Goal: Transaction & Acquisition: Purchase product/service

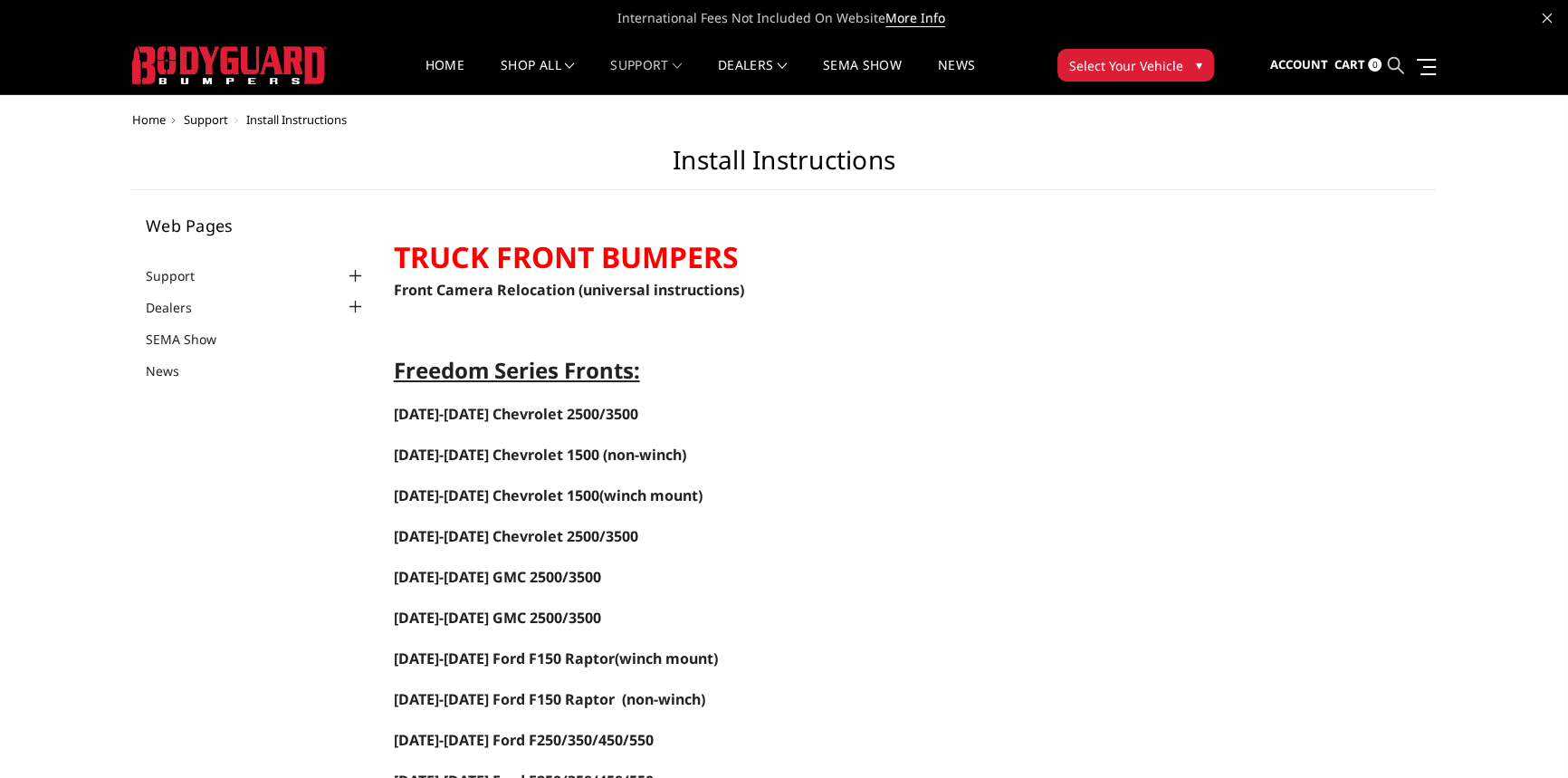
click at [1395, 62] on icon at bounding box center [1396, 65] width 16 height 16
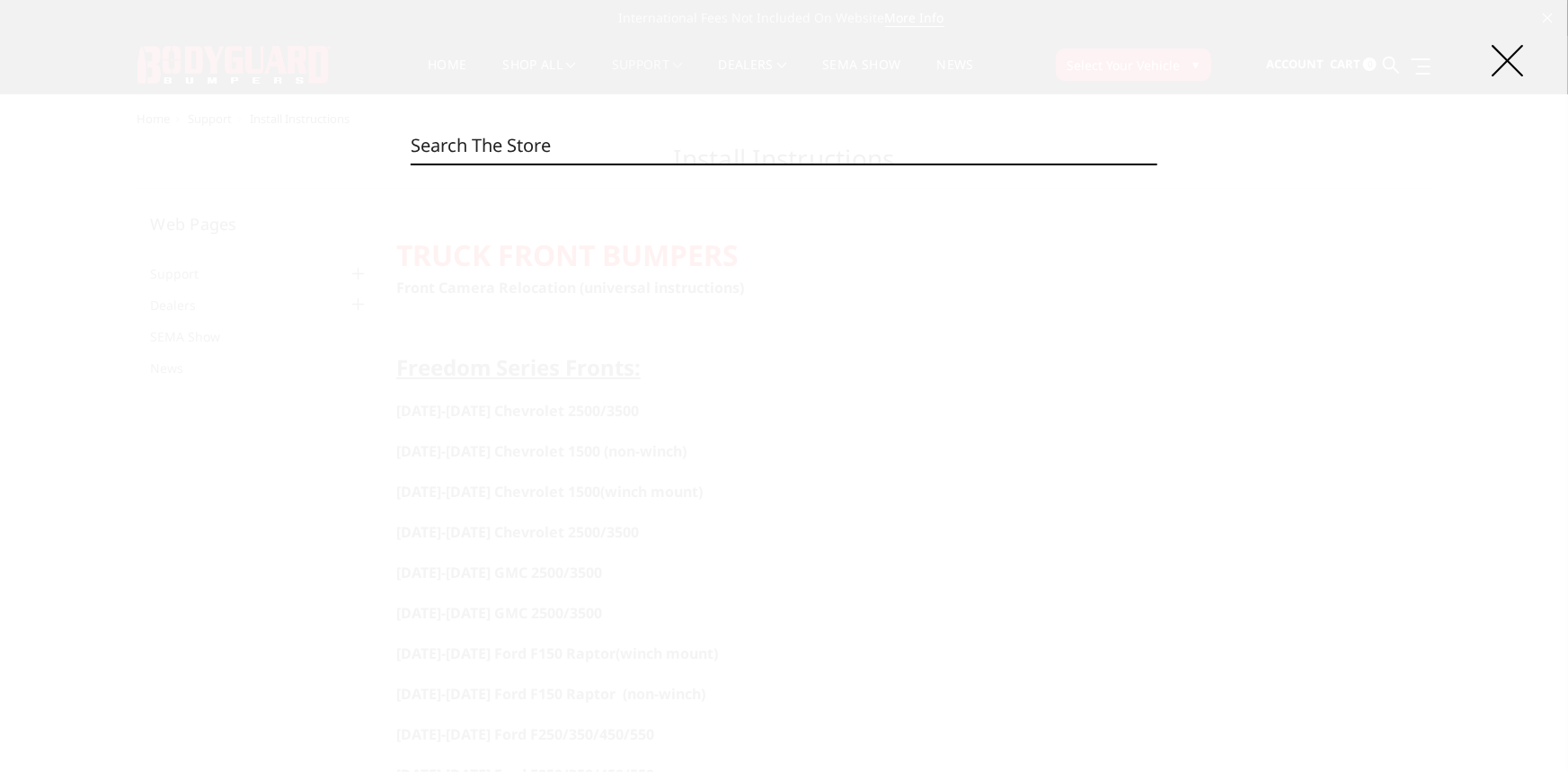
paste input "TS10033B"
type input "TS10033B"
drag, startPoint x: 514, startPoint y: 152, endPoint x: 244, endPoint y: 149, distance: 270.0
click at [244, 149] on div "Search TS10033B Search 0 product results for 'TS10033B'" at bounding box center [784, 386] width 1568 height 772
paste input "KFC20BYG"
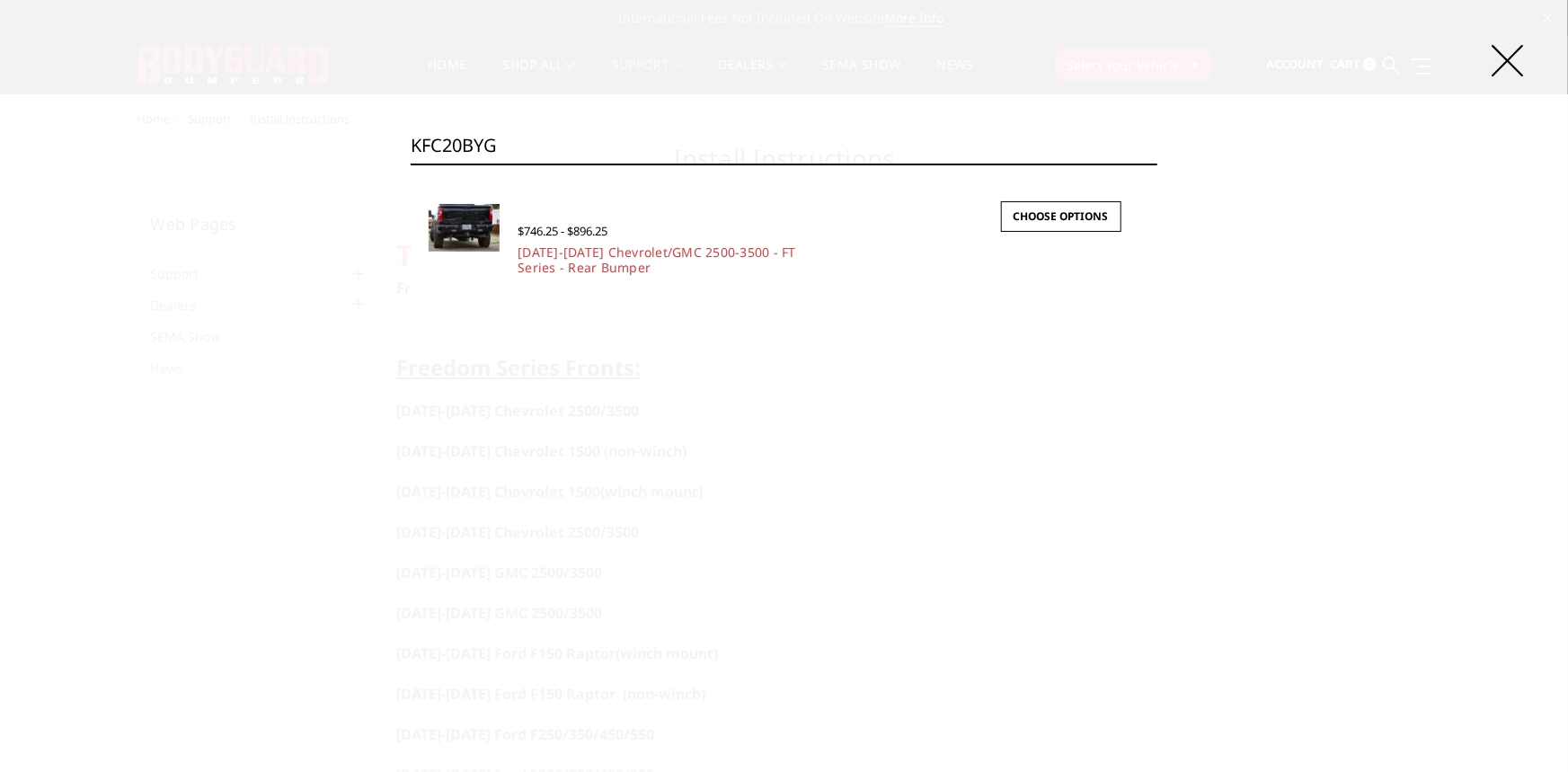
type input "KFC20BYG"
click at [530, 236] on span "$746.25 - $896.25" at bounding box center [562, 231] width 90 height 16
click at [465, 224] on img at bounding box center [464, 228] width 71 height 47
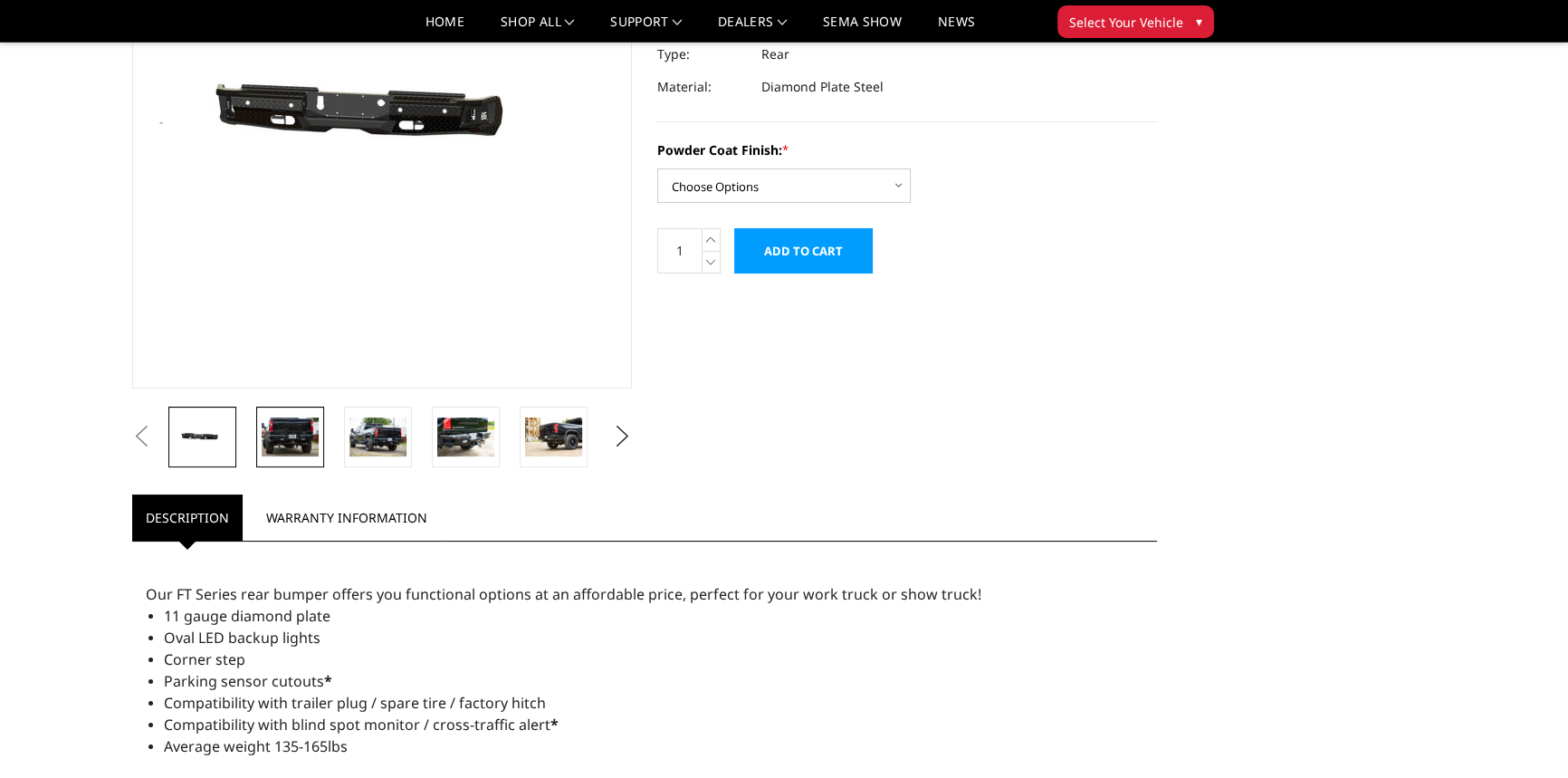
click at [292, 451] on img at bounding box center [290, 436] width 57 height 38
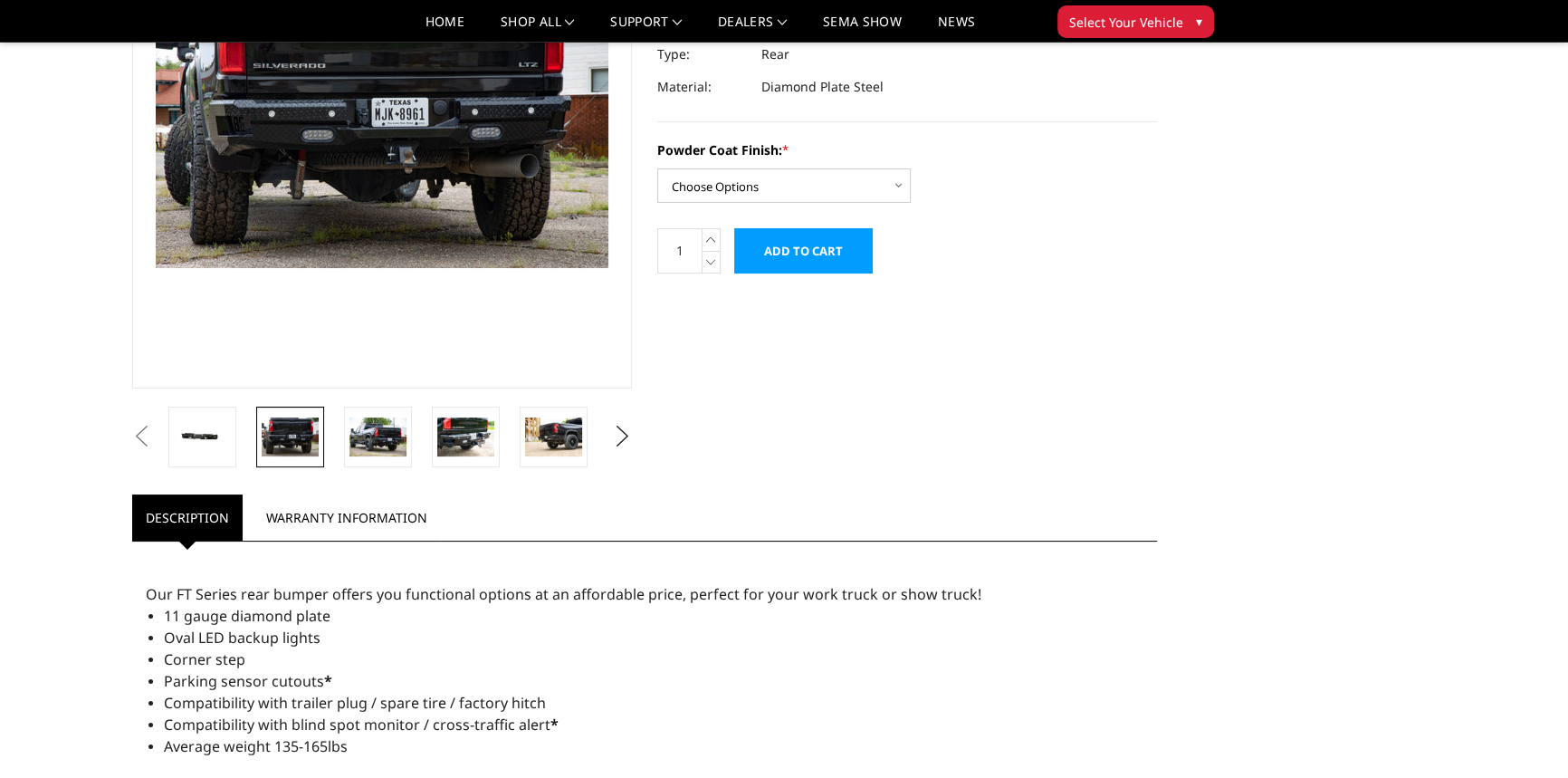
scroll to position [204, 0]
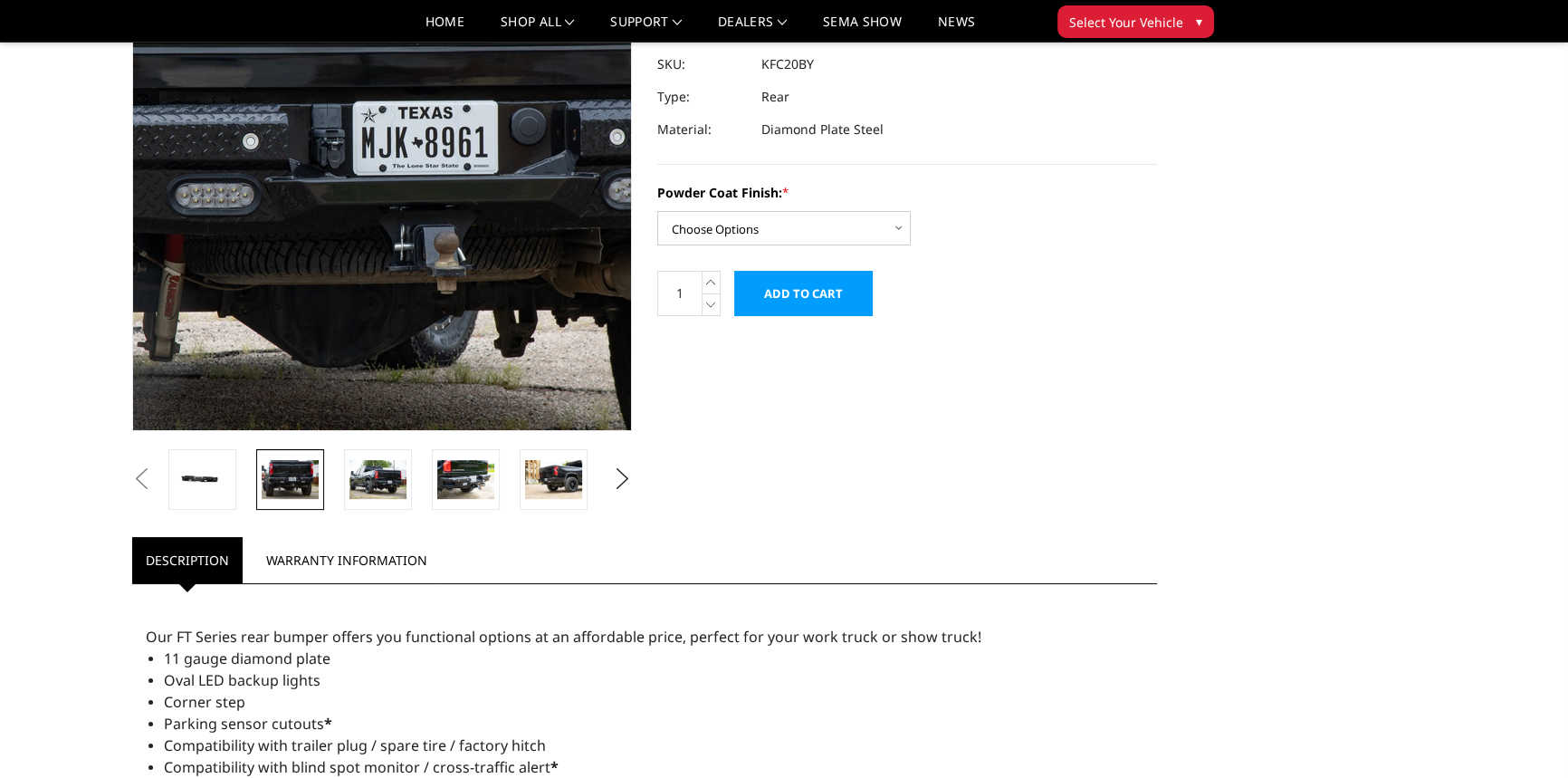
click at [389, 168] on img at bounding box center [379, 150] width 1159 height 772
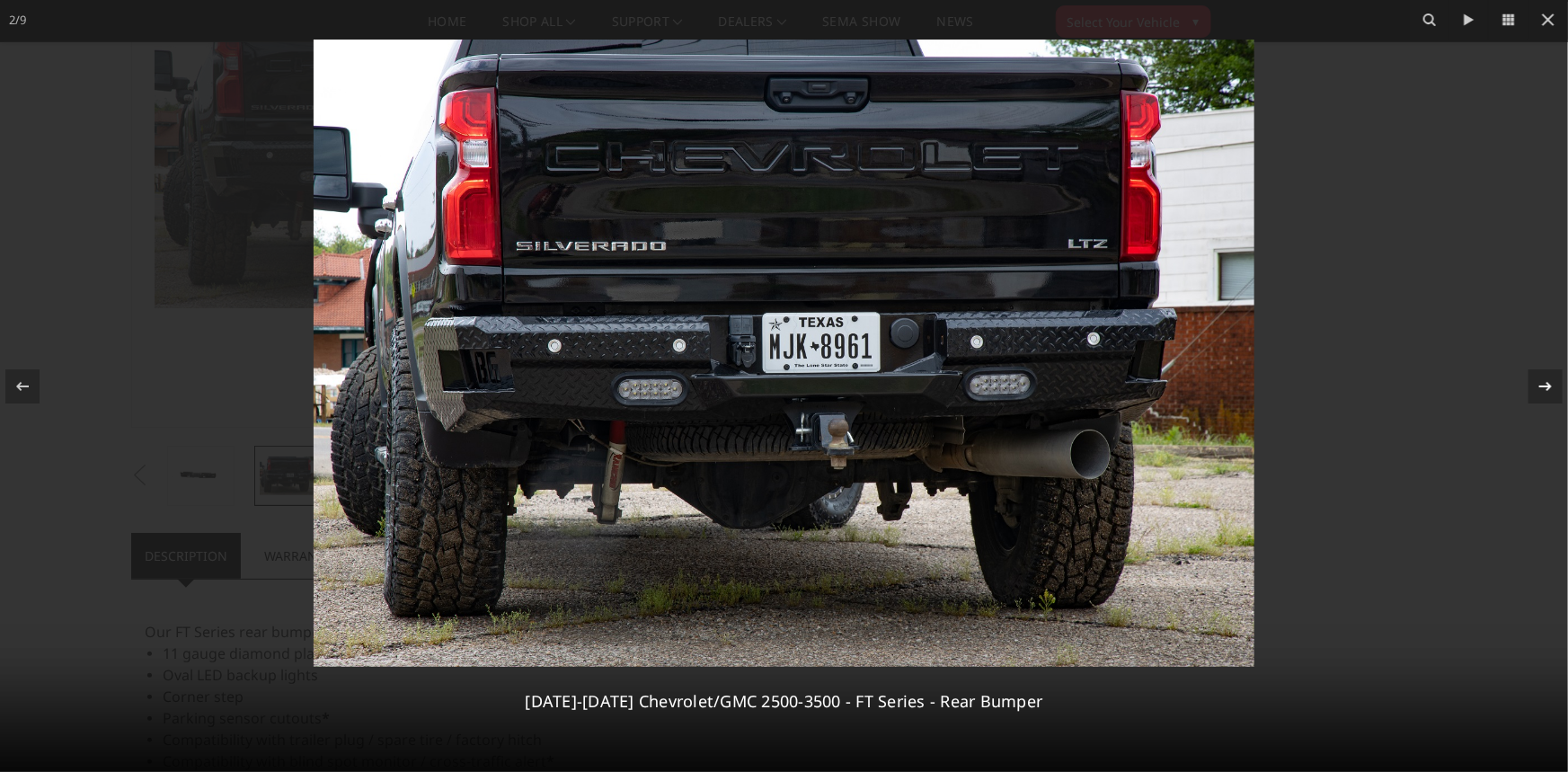
click at [1553, 373] on div at bounding box center [1545, 386] width 35 height 35
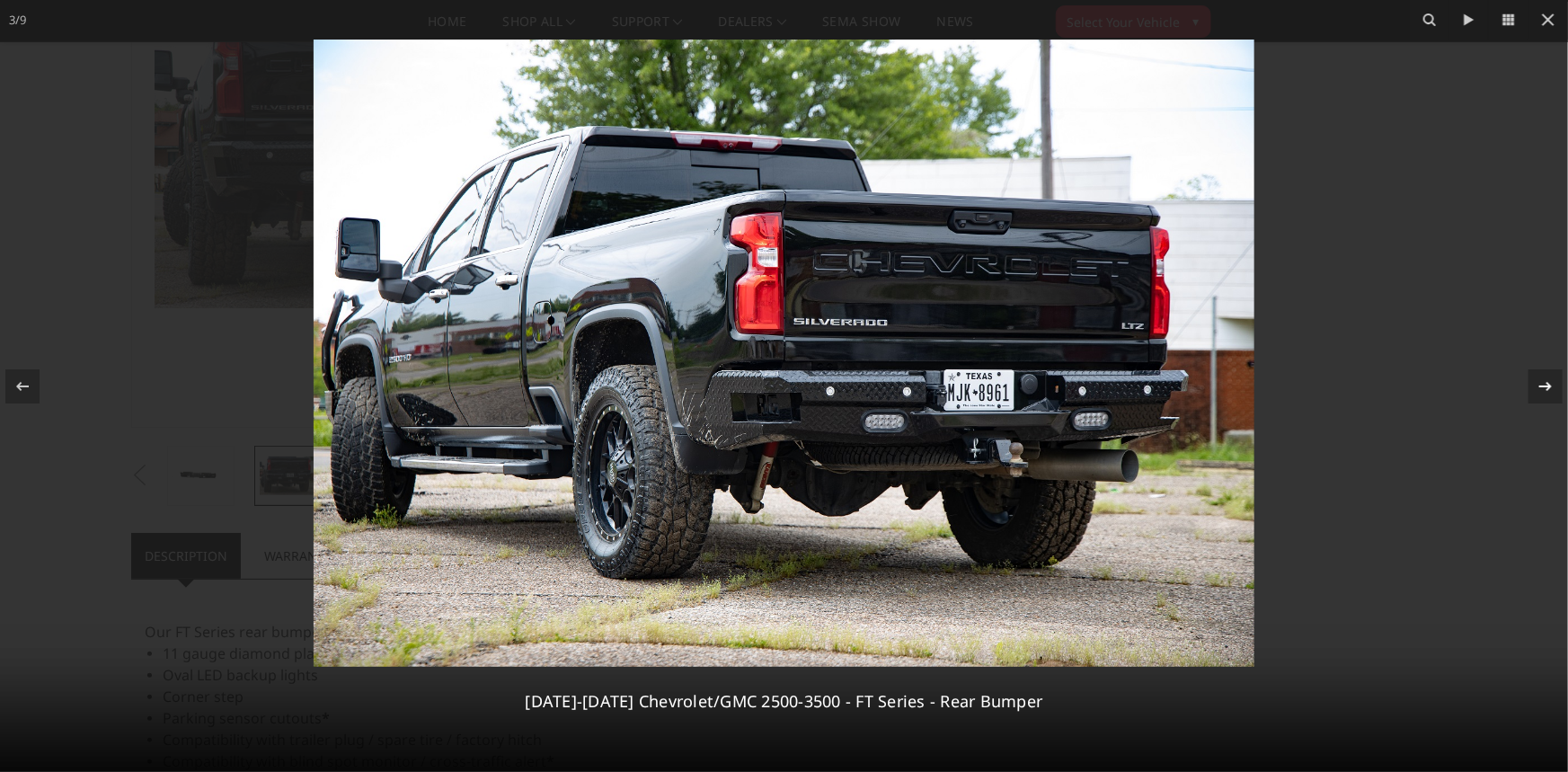
click at [1553, 374] on div "3 / 9 2020-2026 Chevrolet/GMC 2500-3500 - FT Series - Rear Bumper" at bounding box center [784, 386] width 1568 height 772
click at [1548, 383] on icon at bounding box center [1545, 385] width 13 height 9
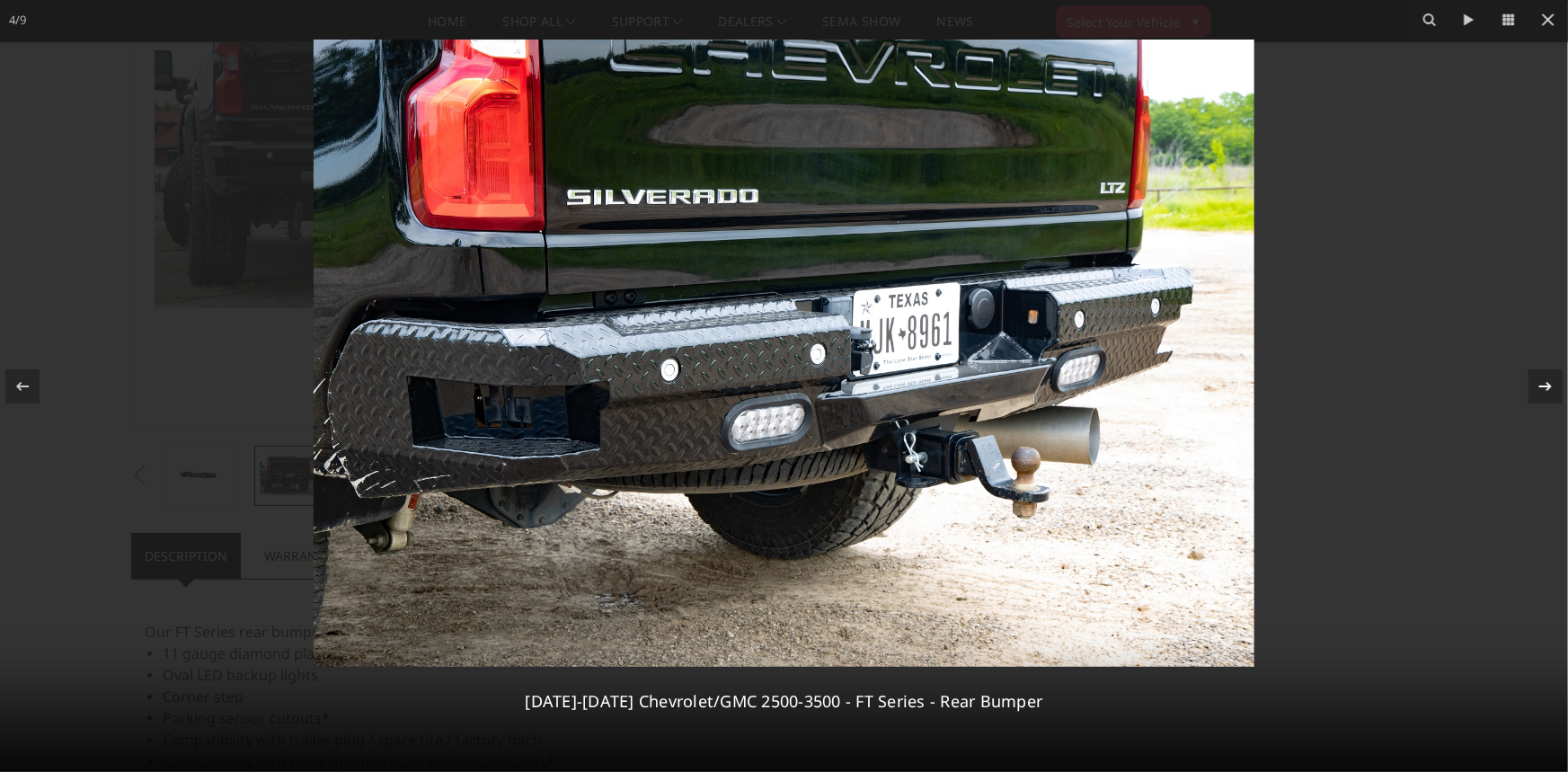
click at [1548, 383] on icon at bounding box center [1545, 385] width 13 height 9
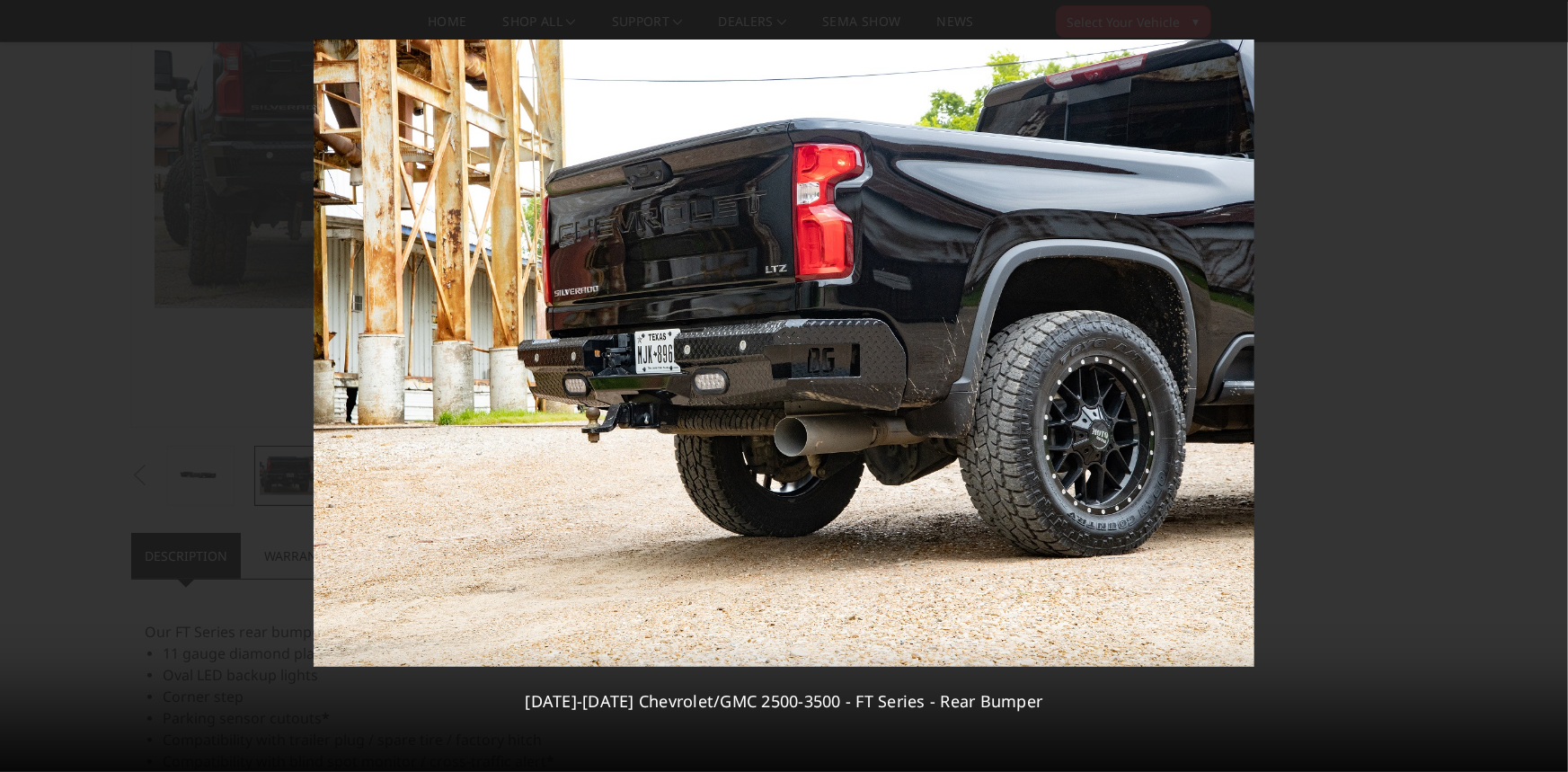
click at [1548, 383] on div "5 / 9 2020-2026 Chevrolet/GMC 2500-3500 - FT Series - Rear Bumper" at bounding box center [784, 386] width 1568 height 772
click at [26, 377] on icon at bounding box center [23, 386] width 22 height 22
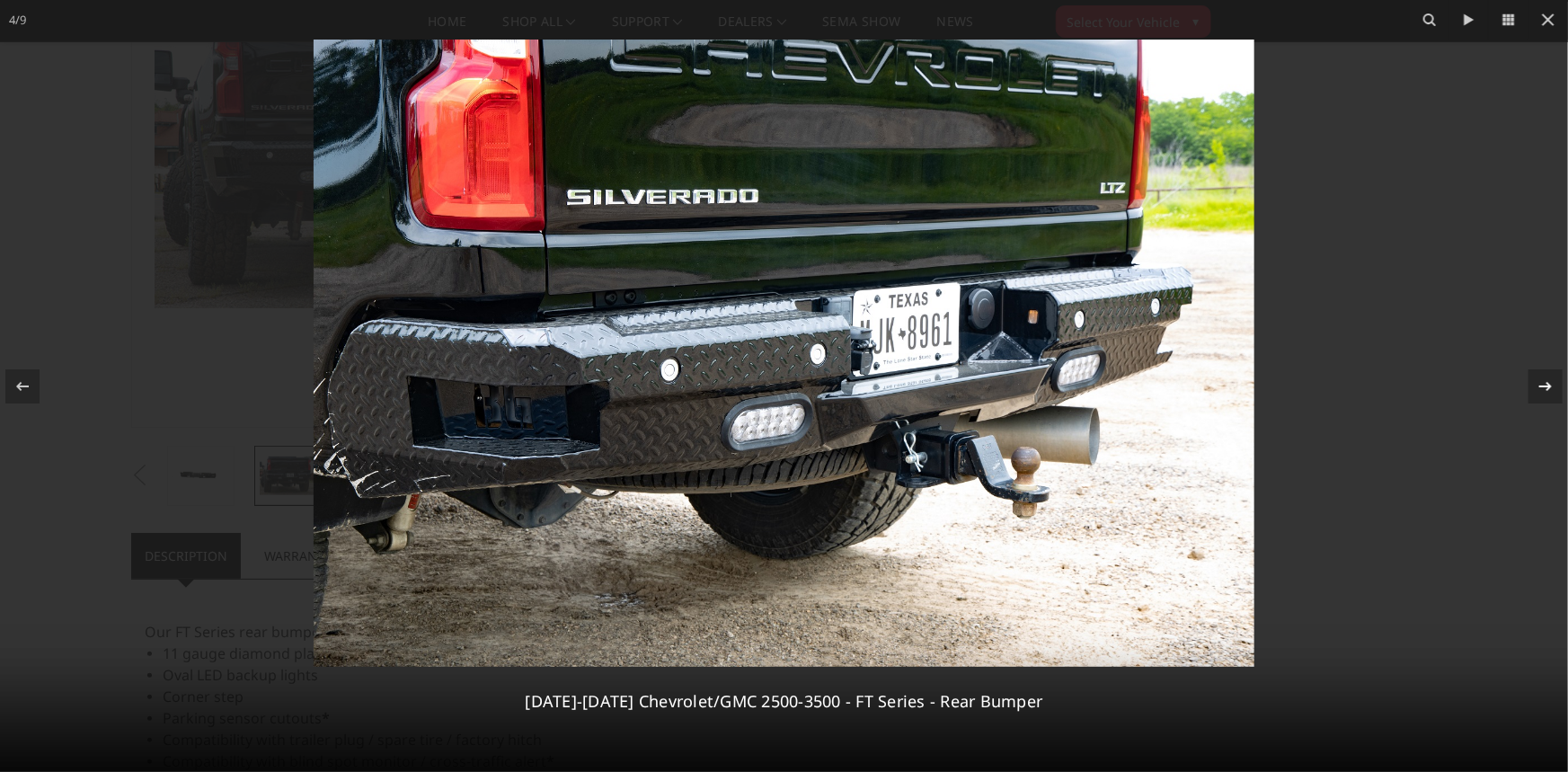
click at [1544, 392] on icon at bounding box center [1545, 386] width 22 height 22
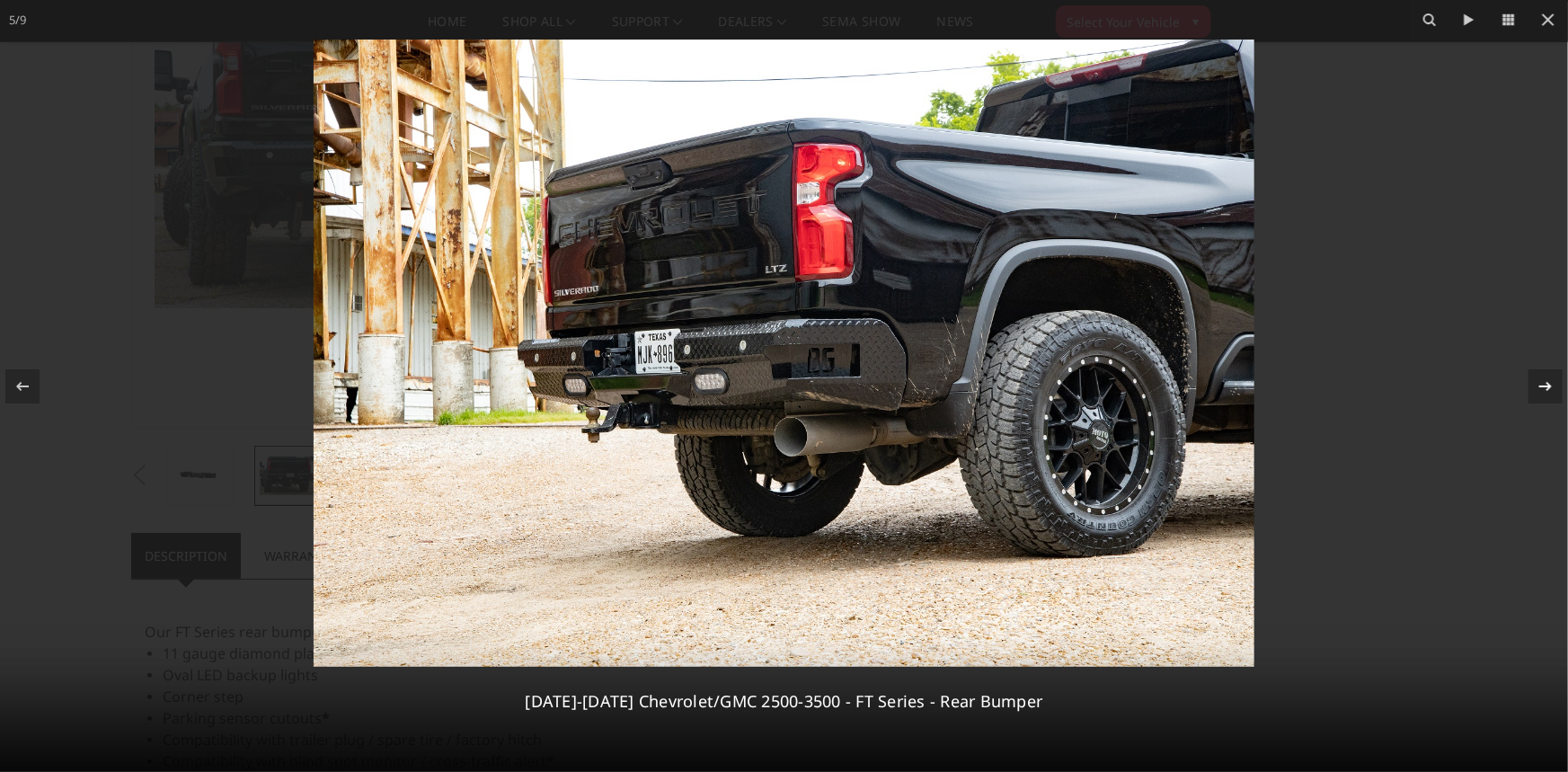
click at [1544, 392] on icon at bounding box center [1545, 386] width 22 height 22
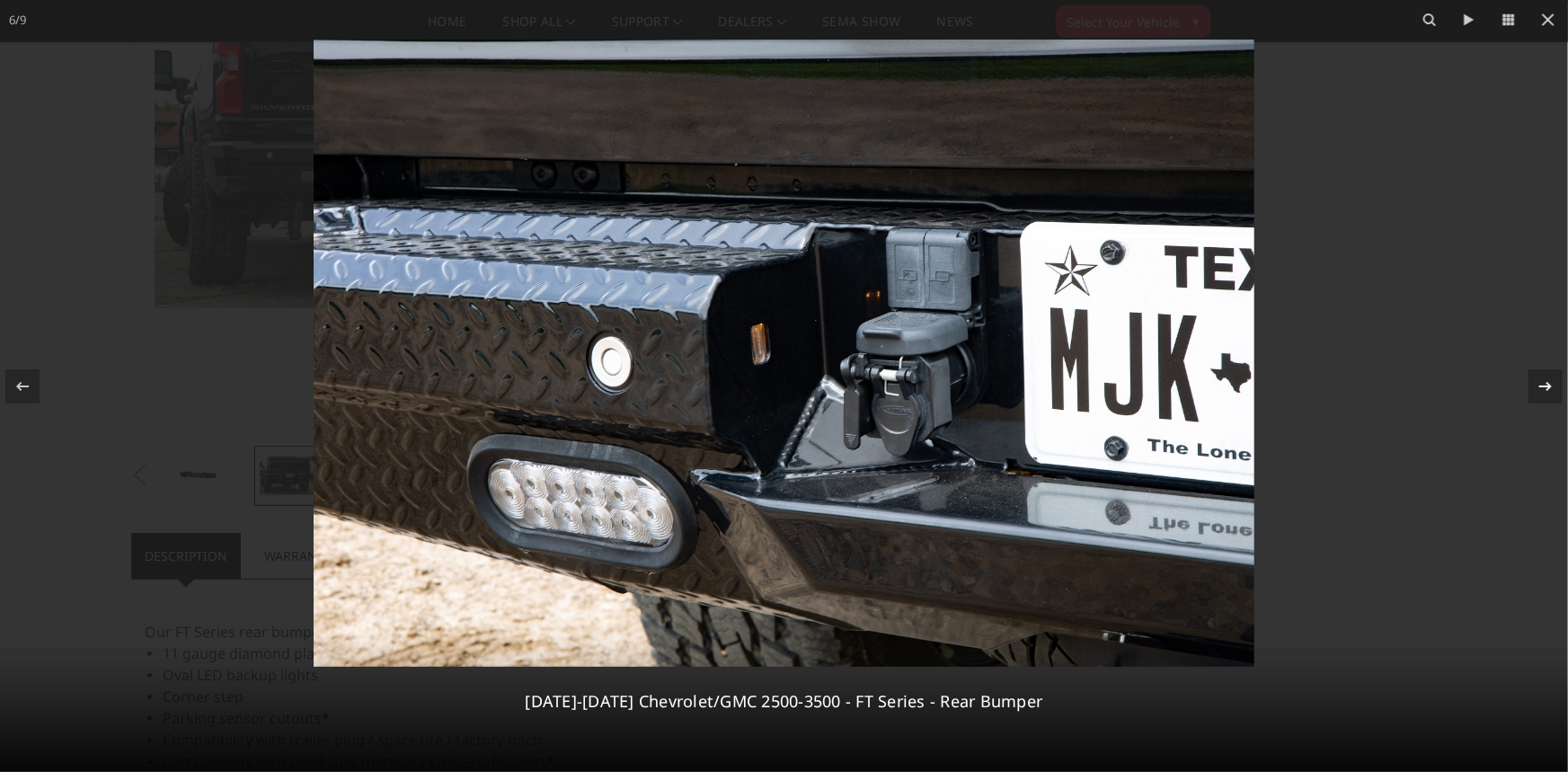
click at [1544, 392] on icon at bounding box center [1545, 386] width 22 height 22
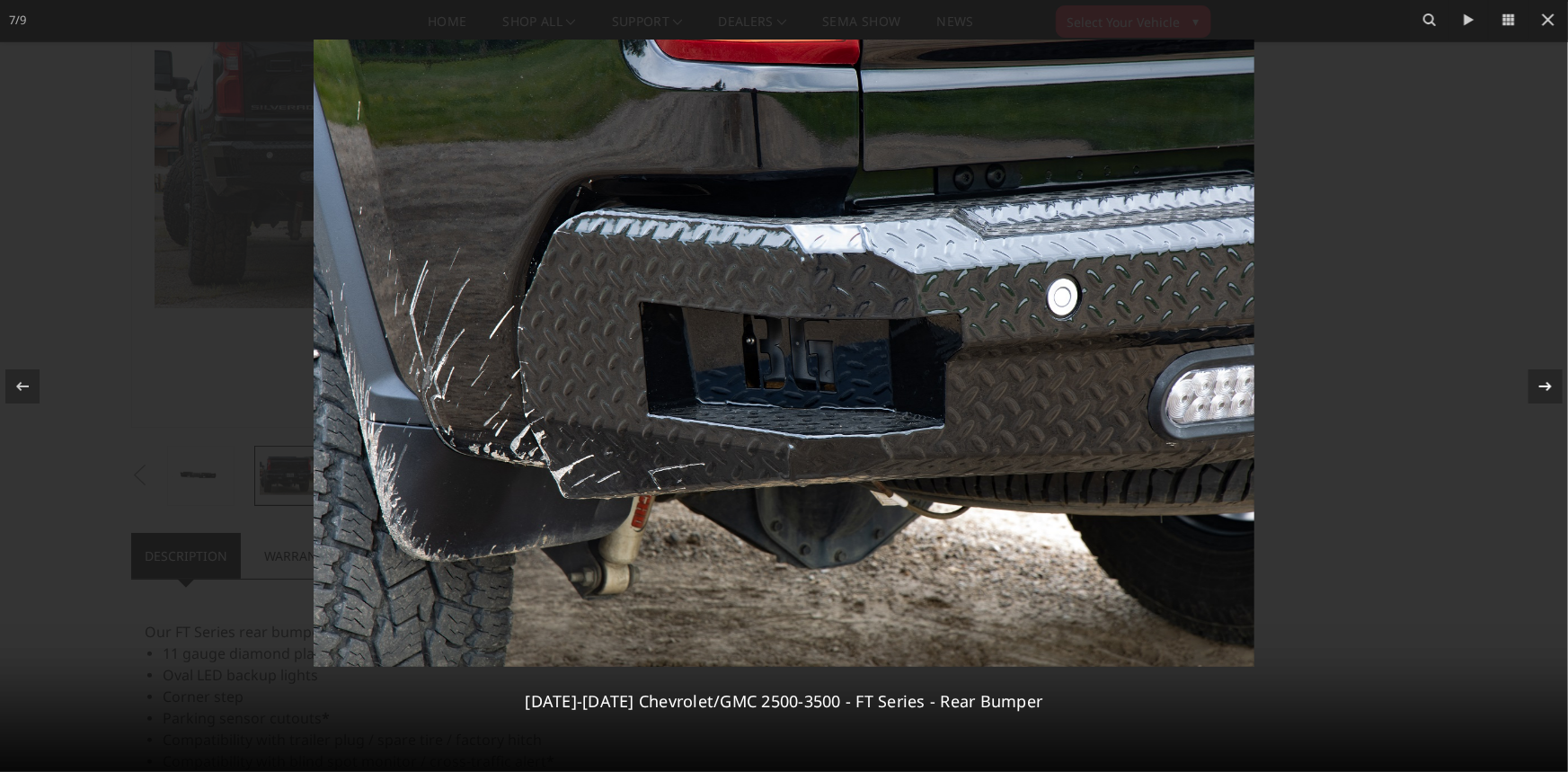
click at [1544, 392] on icon at bounding box center [1545, 386] width 22 height 22
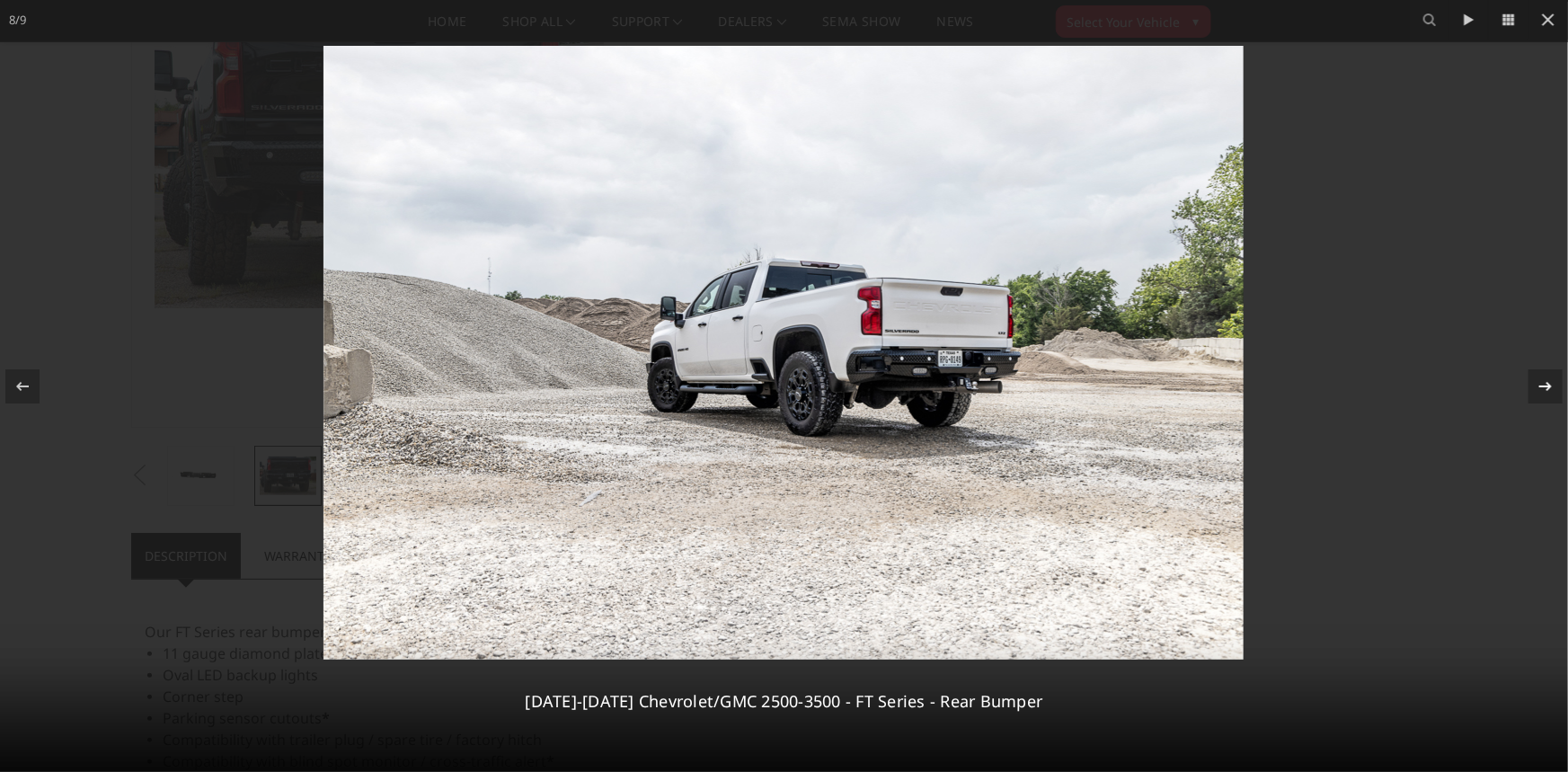
click at [1544, 392] on icon at bounding box center [1545, 386] width 22 height 22
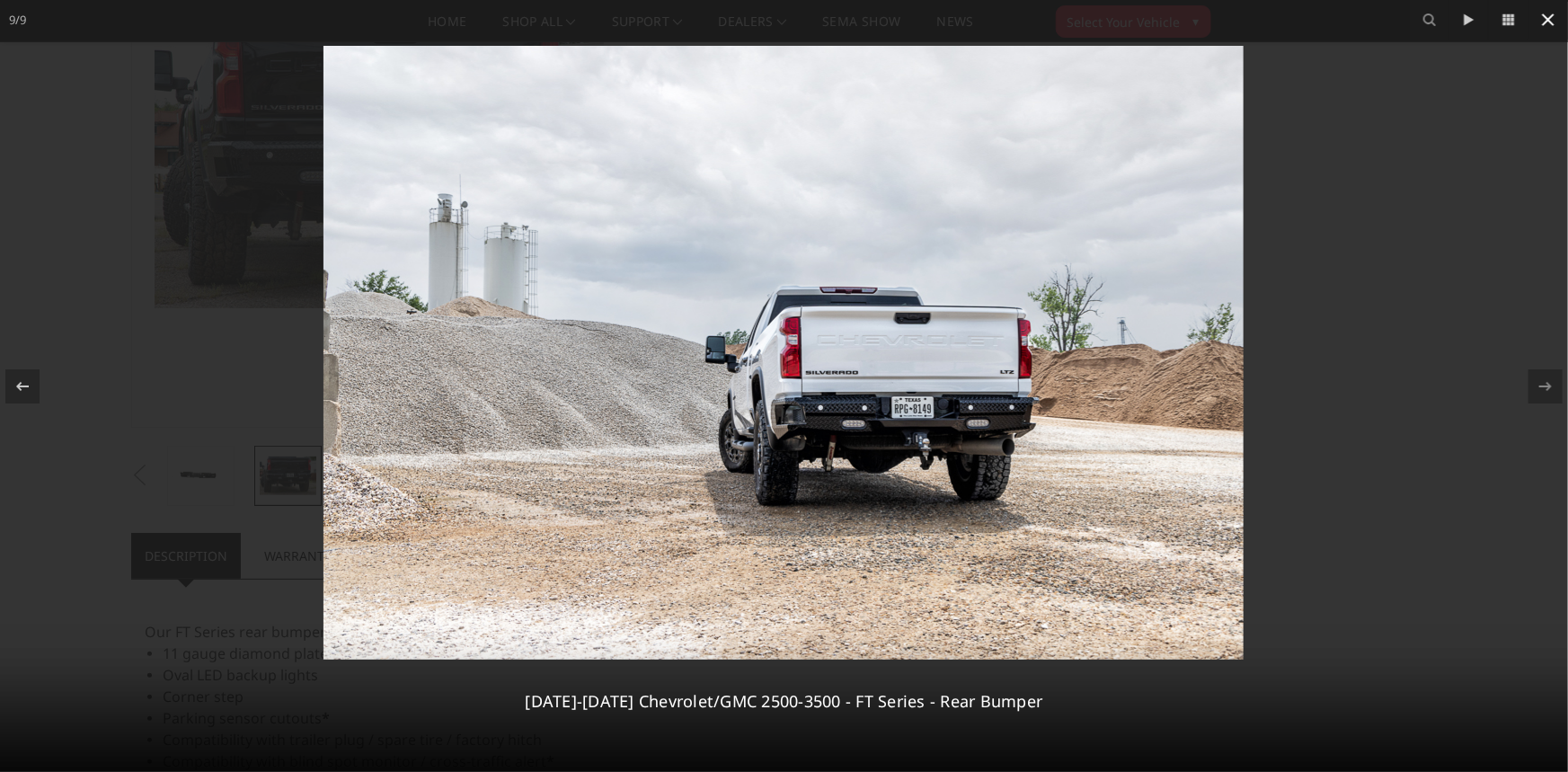
click at [1538, 18] on icon at bounding box center [1548, 20] width 22 height 22
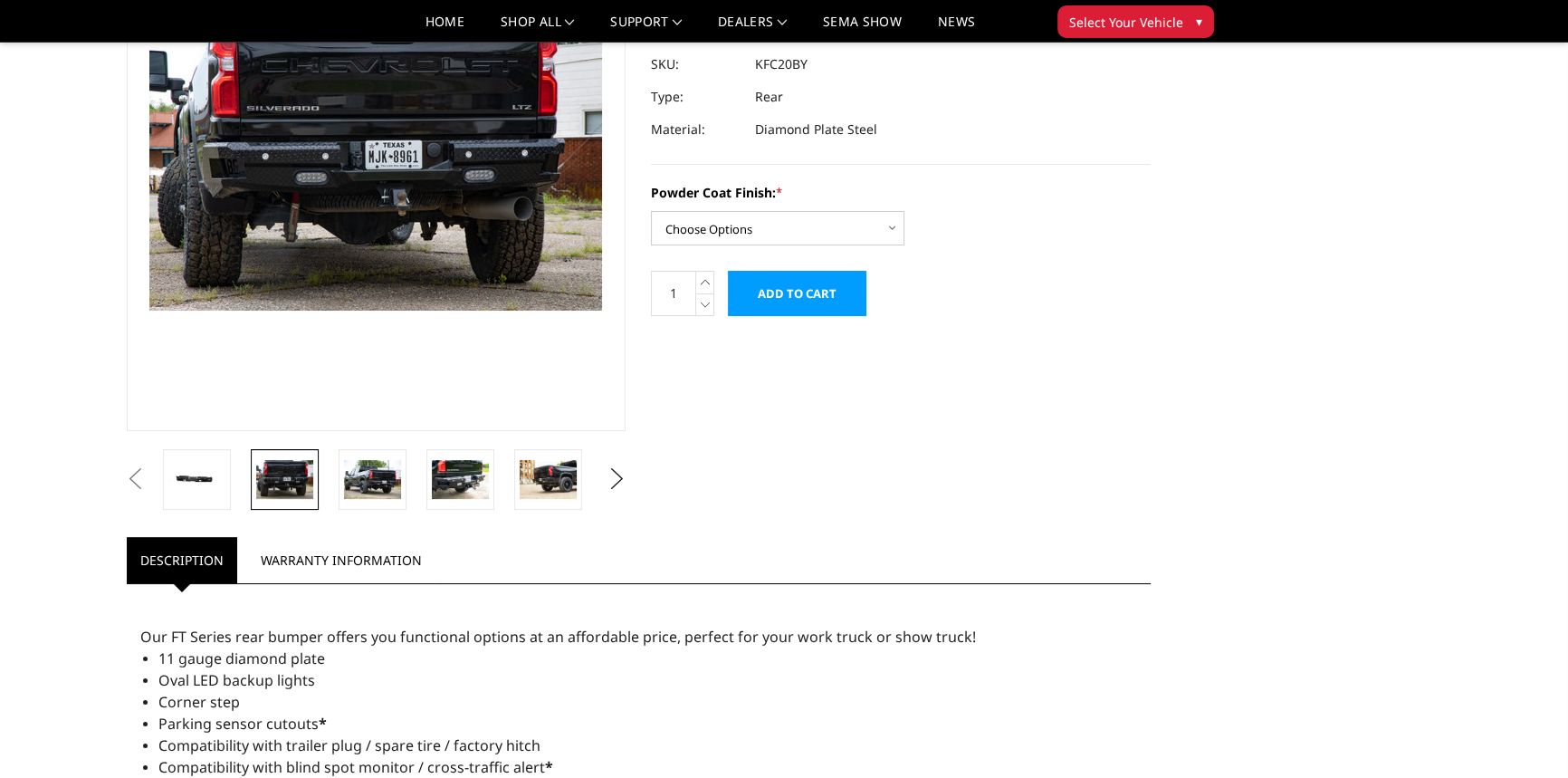
scroll to position [0, 353]
